Goal: Information Seeking & Learning: Learn about a topic

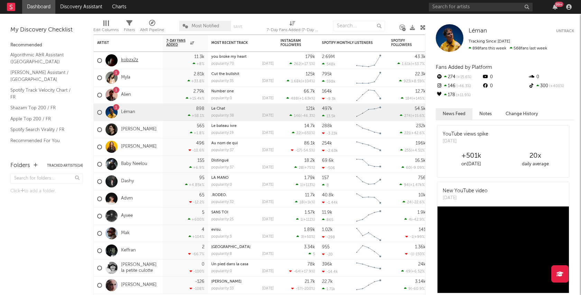
click at [127, 61] on link "kobzx2z" at bounding box center [129, 60] width 17 height 6
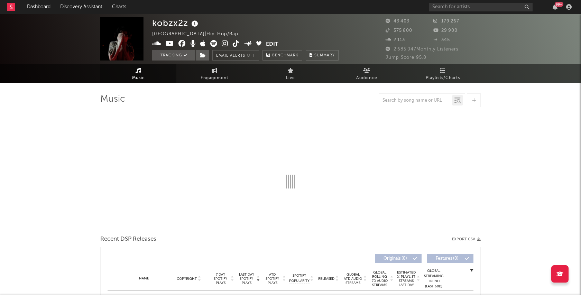
select select "6m"
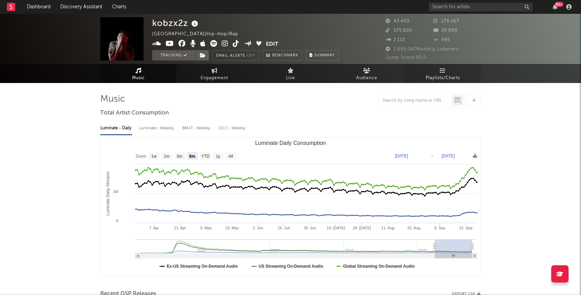
click at [442, 78] on span "Playlists/Charts" at bounding box center [443, 78] width 34 height 8
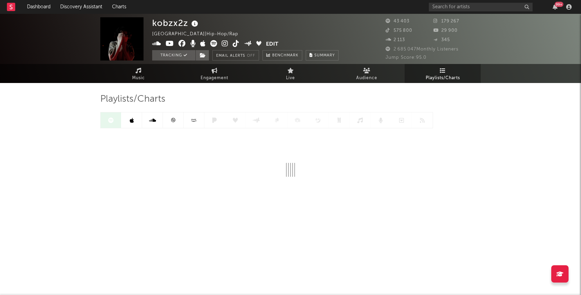
click at [187, 120] on link at bounding box center [194, 120] width 21 height 16
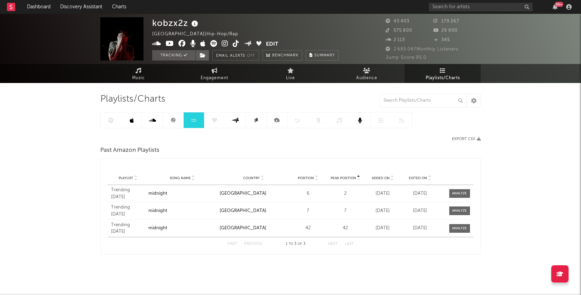
click at [171, 119] on icon at bounding box center [173, 120] width 5 height 5
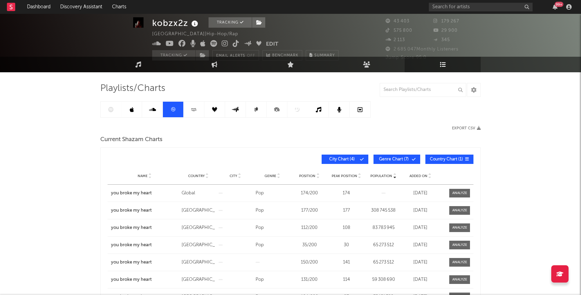
scroll to position [12, 0]
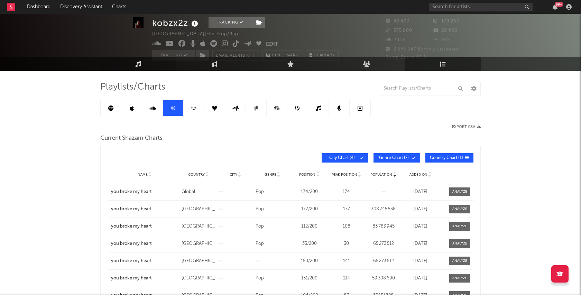
click at [136, 61] on icon at bounding box center [139, 64] width 6 height 6
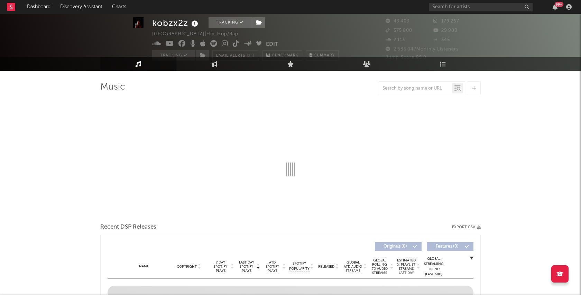
select select "6m"
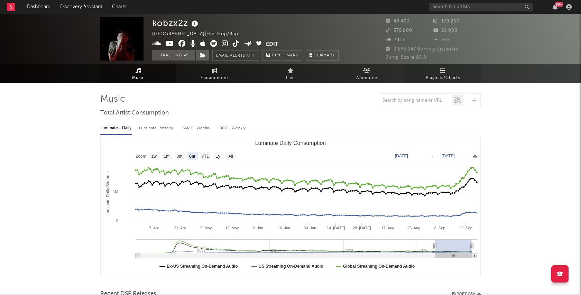
click at [430, 67] on link "Playlists/Charts" at bounding box center [443, 73] width 76 height 19
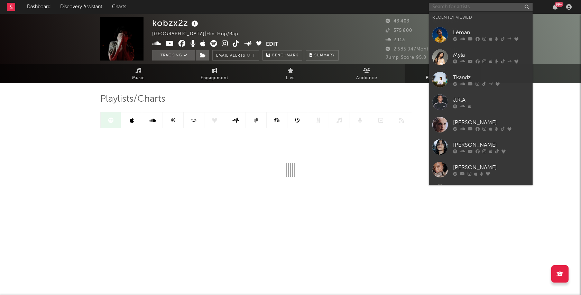
click at [466, 10] on input "text" at bounding box center [481, 7] width 104 height 9
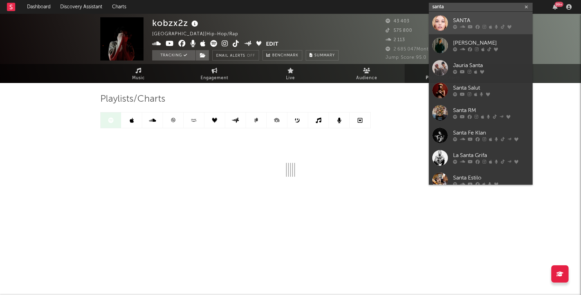
type input "santa"
click at [477, 18] on div "SANTA" at bounding box center [491, 21] width 76 height 8
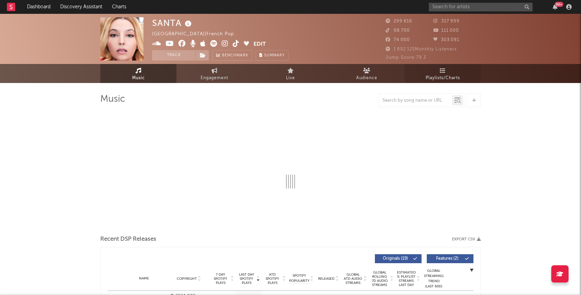
click at [445, 69] on icon at bounding box center [443, 71] width 6 height 6
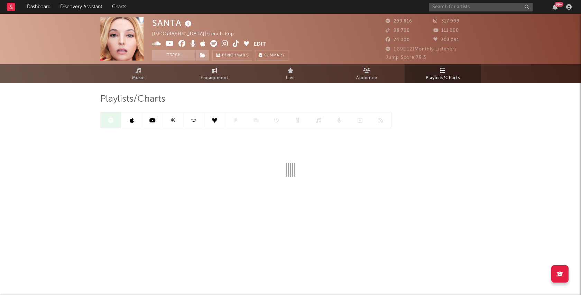
click at [168, 119] on link at bounding box center [173, 120] width 21 height 16
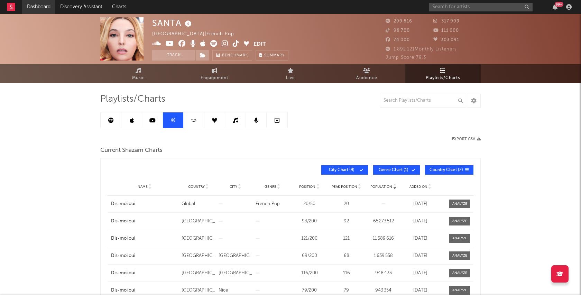
click at [36, 6] on link "Dashboard" at bounding box center [38, 7] width 33 height 14
